Goal: Transaction & Acquisition: Download file/media

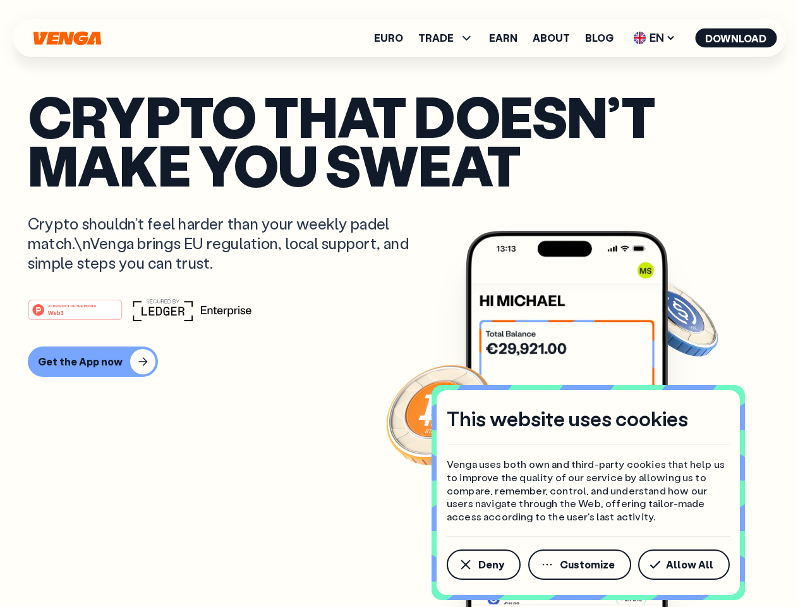
click at [399, 303] on div "#1 PRODUCT OF THE MONTH Web3" at bounding box center [399, 309] width 742 height 23
click at [483, 564] on span "Deny" at bounding box center [491, 564] width 26 height 10
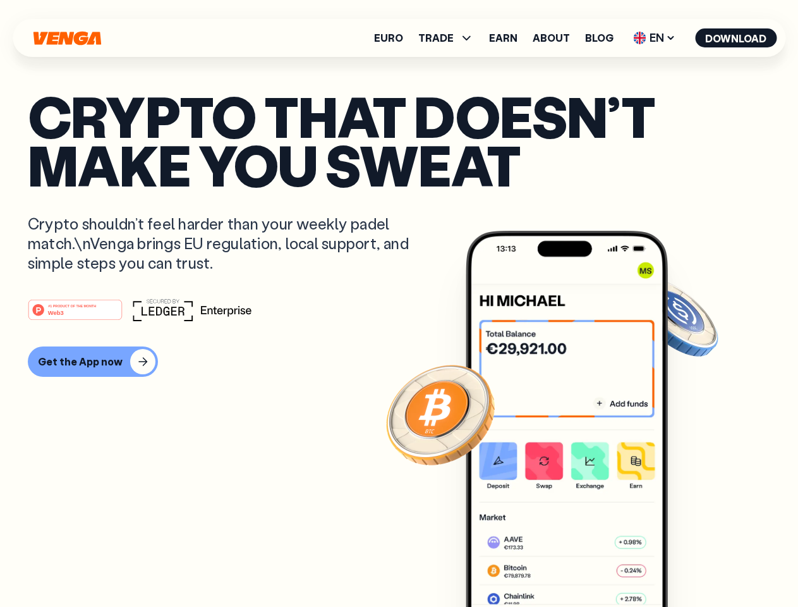
click at [581, 564] on img at bounding box center [567, 442] width 202 height 423
click at [686, 564] on article "Crypto that doesn’t make you sweat Crypto shouldn’t feel harder than your weekl…" at bounding box center [399, 329] width 742 height 474
click at [450, 38] on span "TRADE" at bounding box center [435, 38] width 35 height 10
click at [655, 38] on span "EN" at bounding box center [654, 38] width 51 height 20
click at [736, 38] on button "Download" at bounding box center [736, 37] width 82 height 19
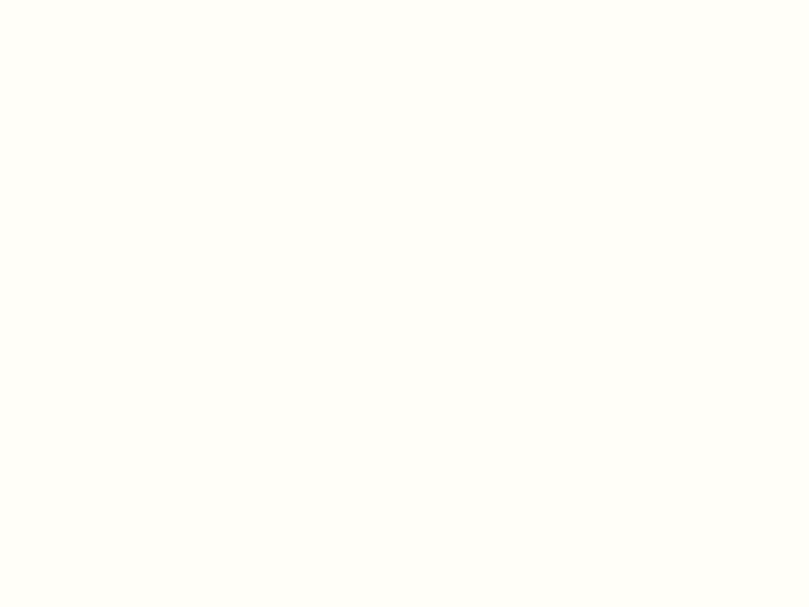
click at [399, 0] on html "This website uses cookies Venga uses both own and third-party cookies that help…" at bounding box center [404, 0] width 809 height 0
click at [91, 0] on html "This website uses cookies Venga uses both own and third-party cookies that help…" at bounding box center [404, 0] width 809 height 0
click at [77, 0] on html "This website uses cookies Venga uses both own and third-party cookies that help…" at bounding box center [404, 0] width 809 height 0
